Goal: Find specific page/section: Find specific page/section

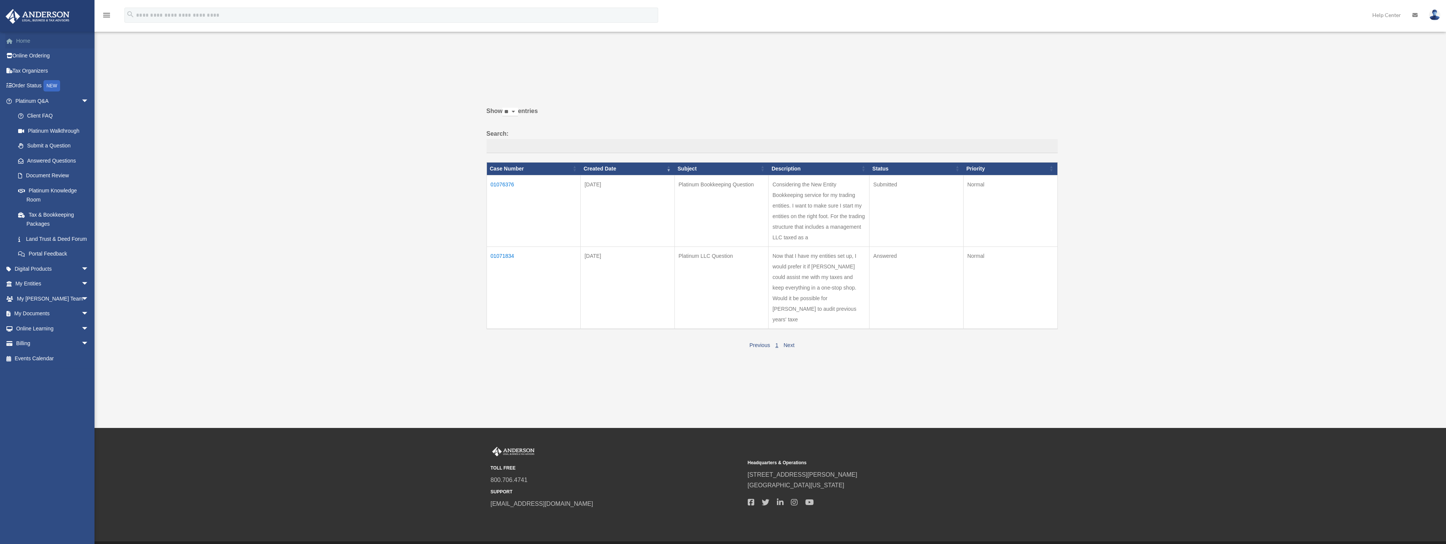
click at [26, 39] on link "Home" at bounding box center [52, 40] width 95 height 15
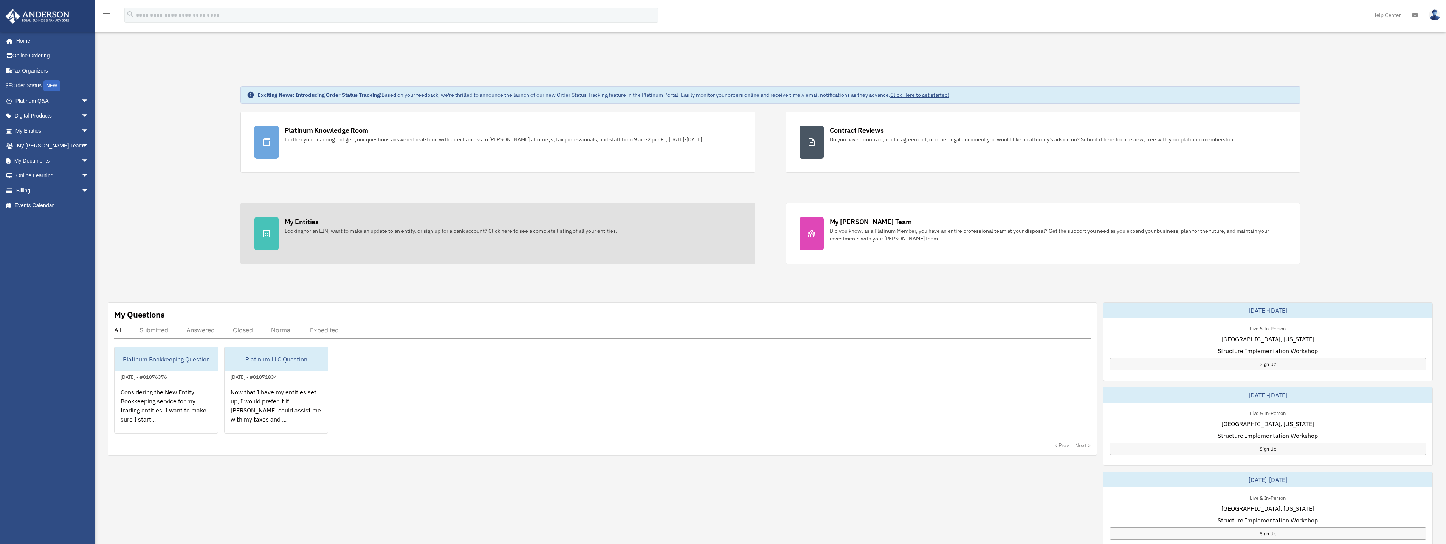
click at [493, 227] on div "Looking for an EIN, want to make an update to an entity, or sign up for a bank …" at bounding box center [451, 231] width 333 height 8
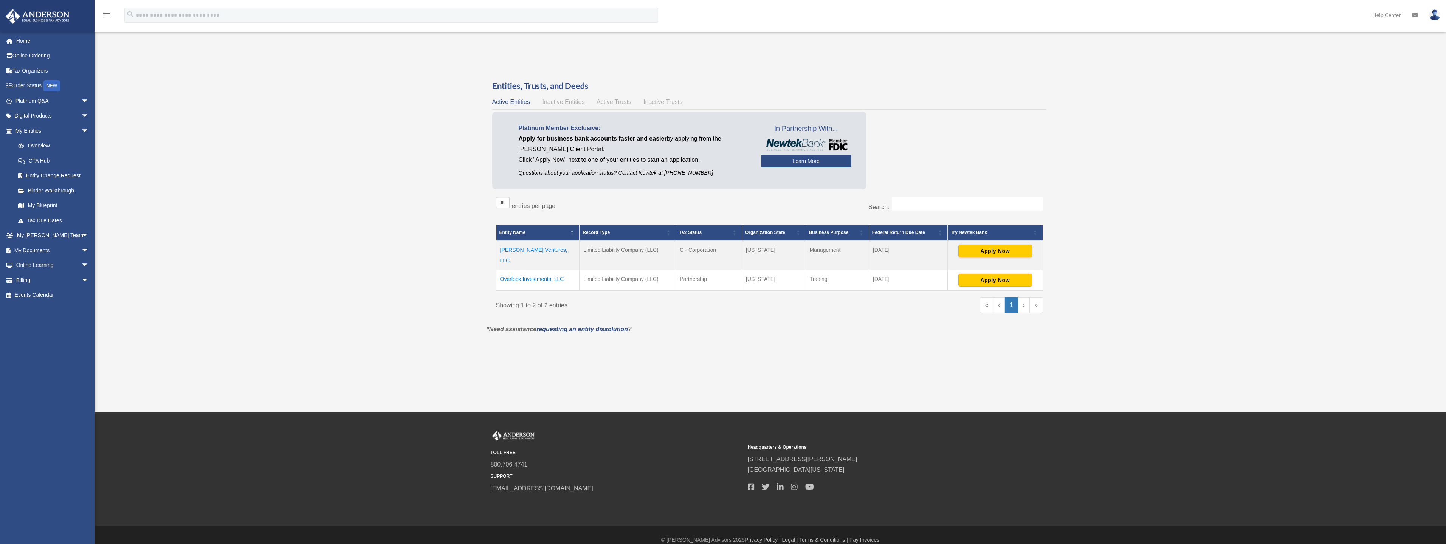
click at [529, 249] on td "[PERSON_NAME] Ventures, LLC" at bounding box center [538, 254] width 84 height 29
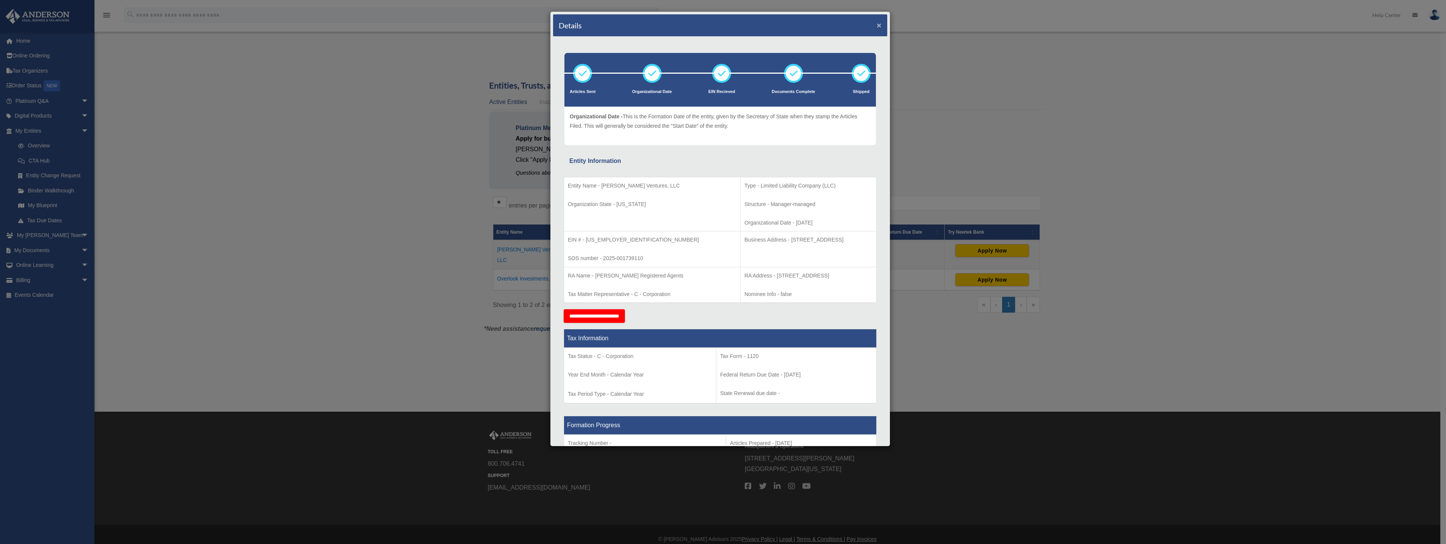
click at [877, 23] on button "×" at bounding box center [879, 25] width 5 height 8
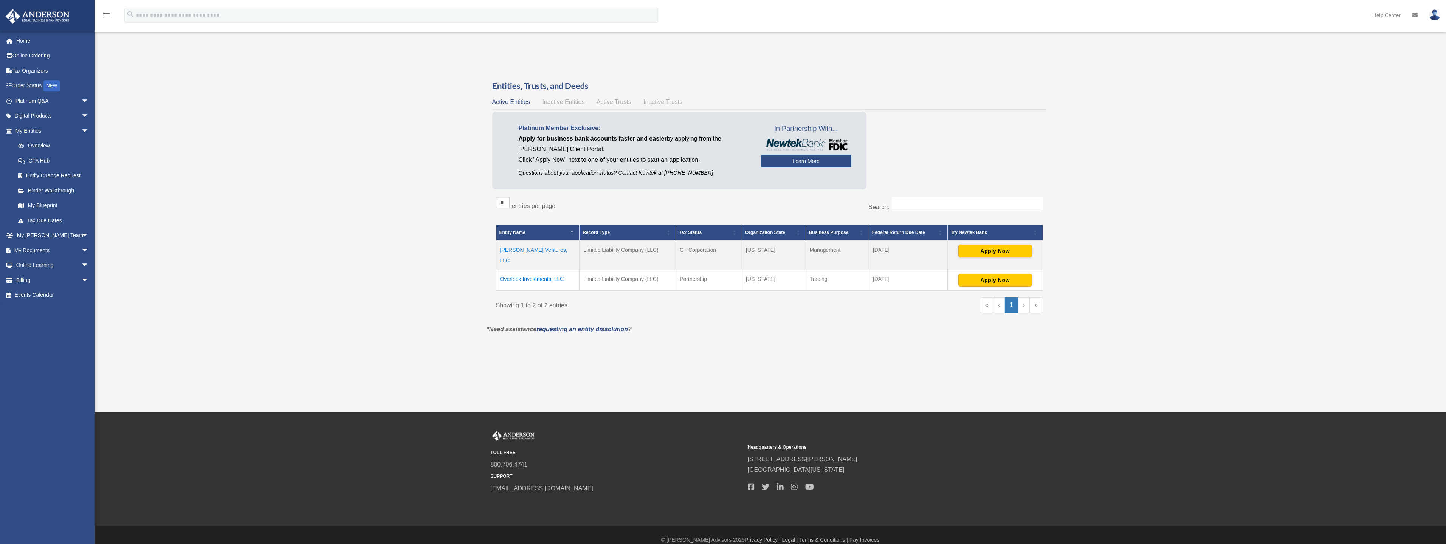
click at [625, 101] on span "Active Trusts" at bounding box center [614, 102] width 35 height 6
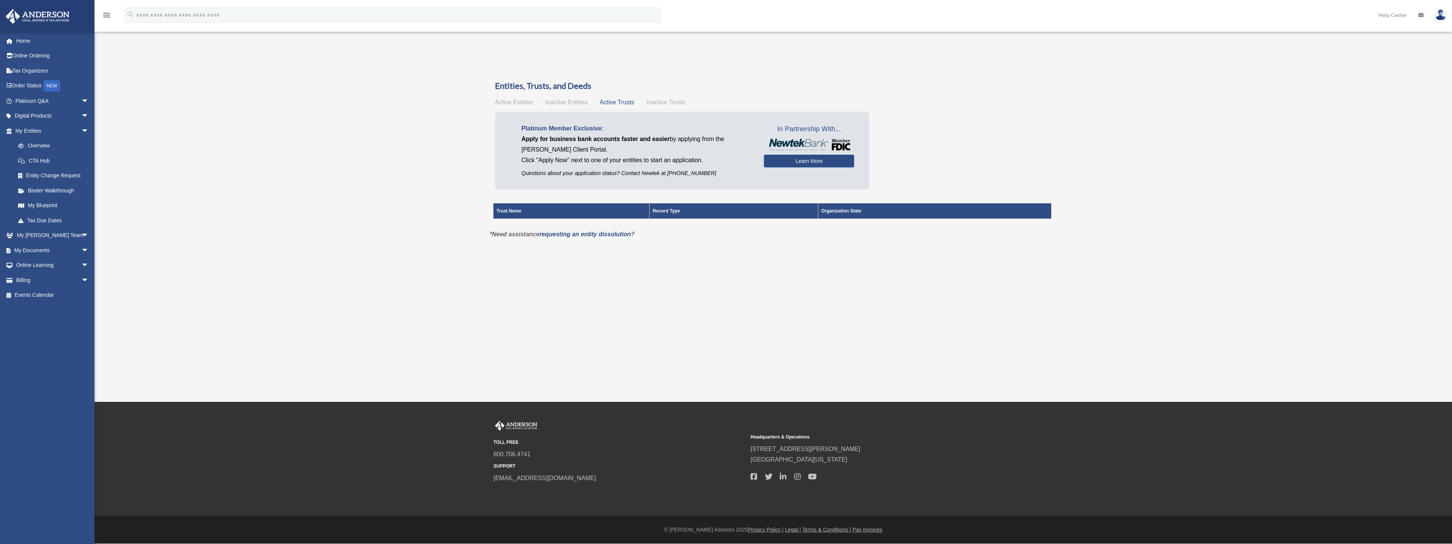
click at [496, 101] on span "Active Entities" at bounding box center [514, 102] width 38 height 6
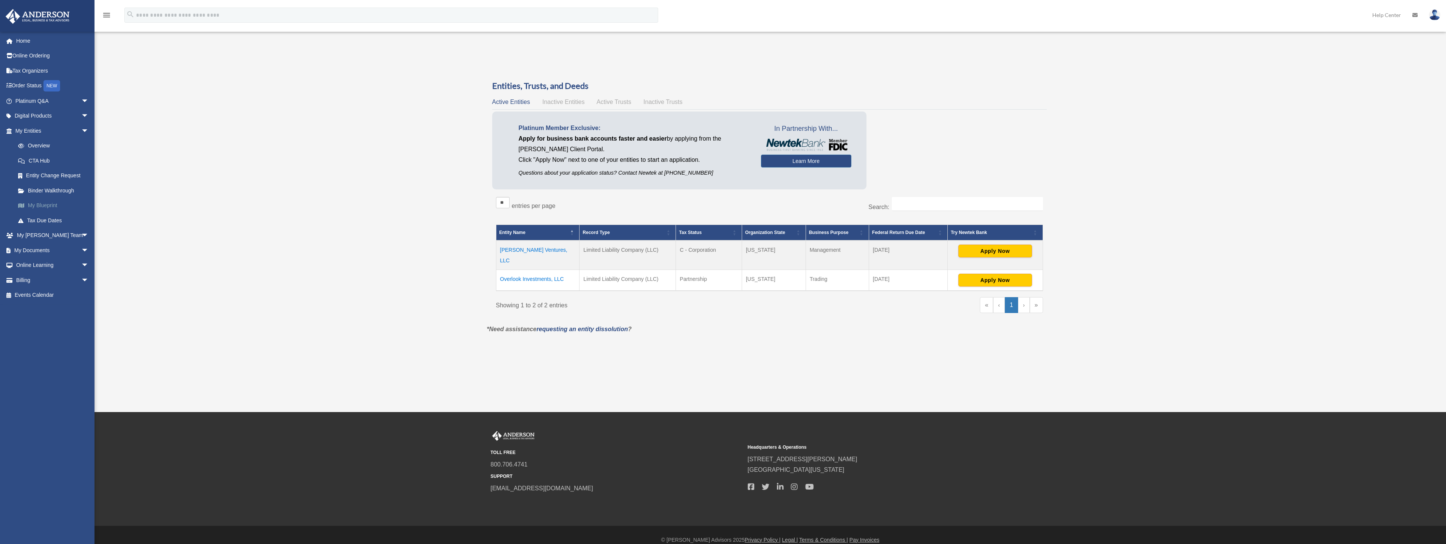
click at [37, 206] on link "My Blueprint" at bounding box center [56, 205] width 90 height 15
